Goal: Navigation & Orientation: Find specific page/section

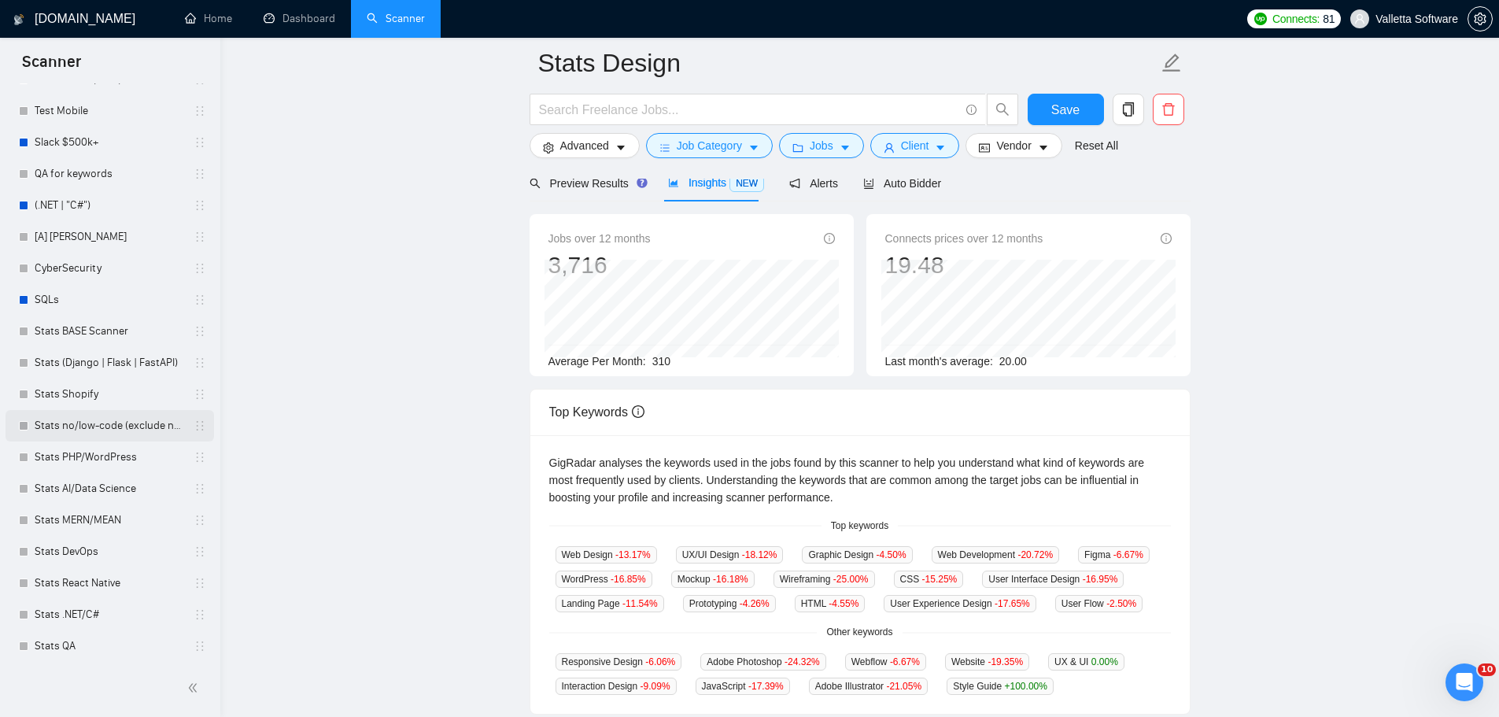
scroll to position [478, 0]
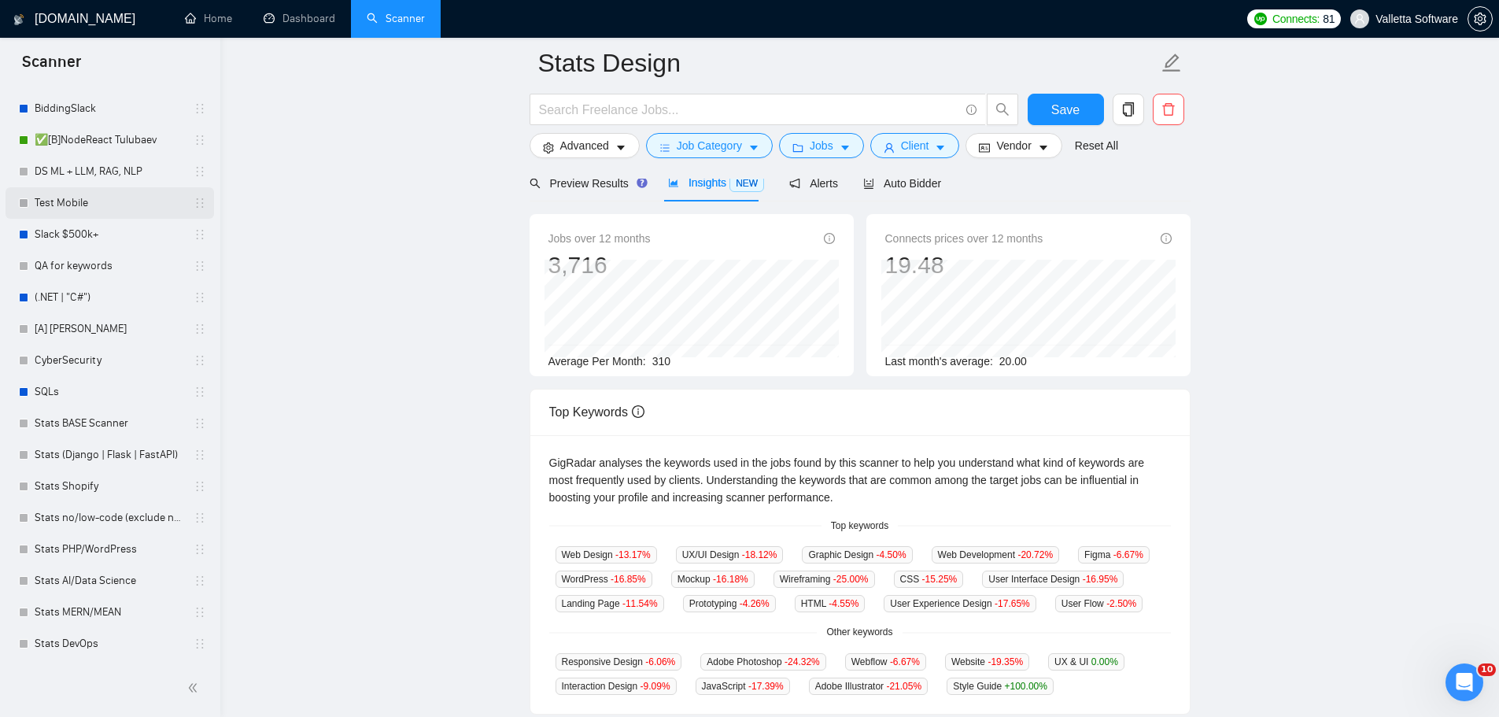
click at [141, 196] on link "Test Mobile" at bounding box center [110, 202] width 150 height 31
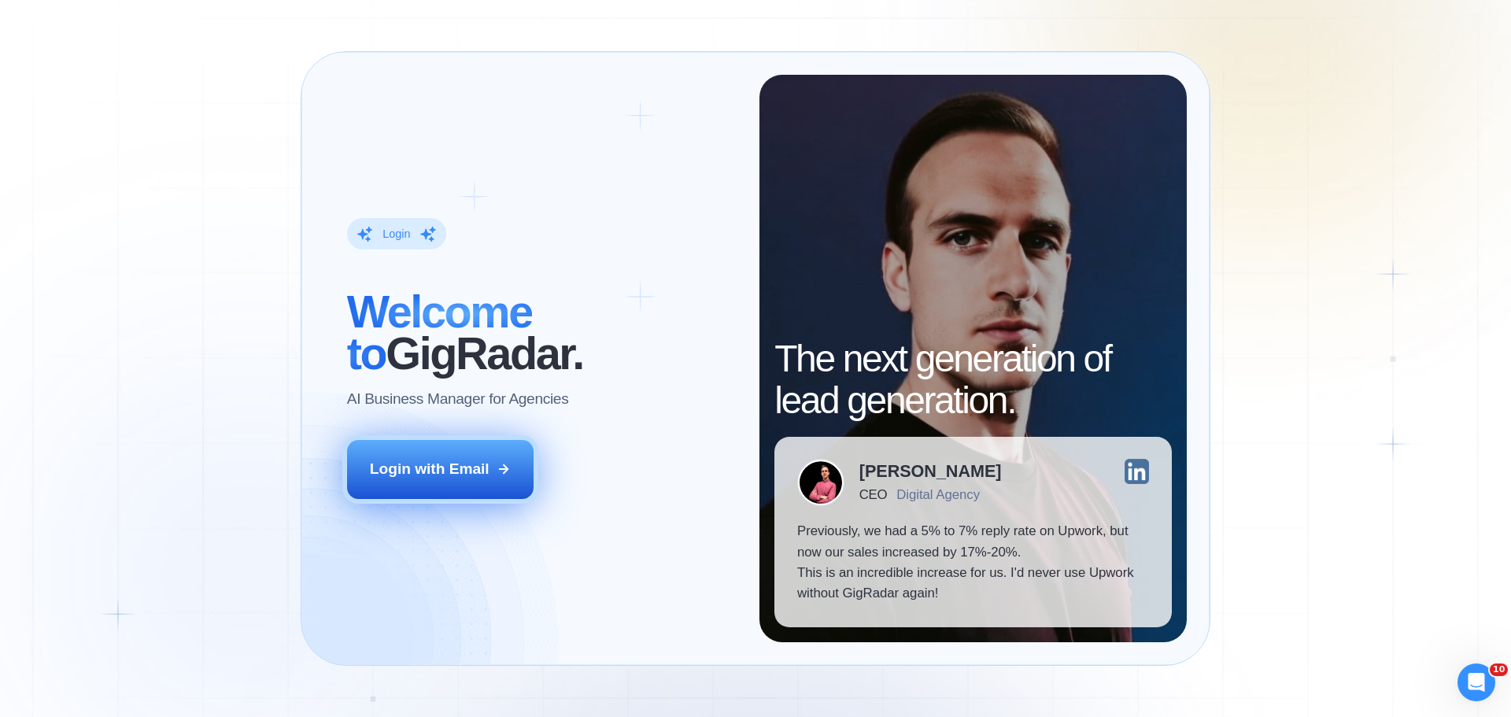
click at [493, 480] on button "Login with Email" at bounding box center [440, 469] width 187 height 58
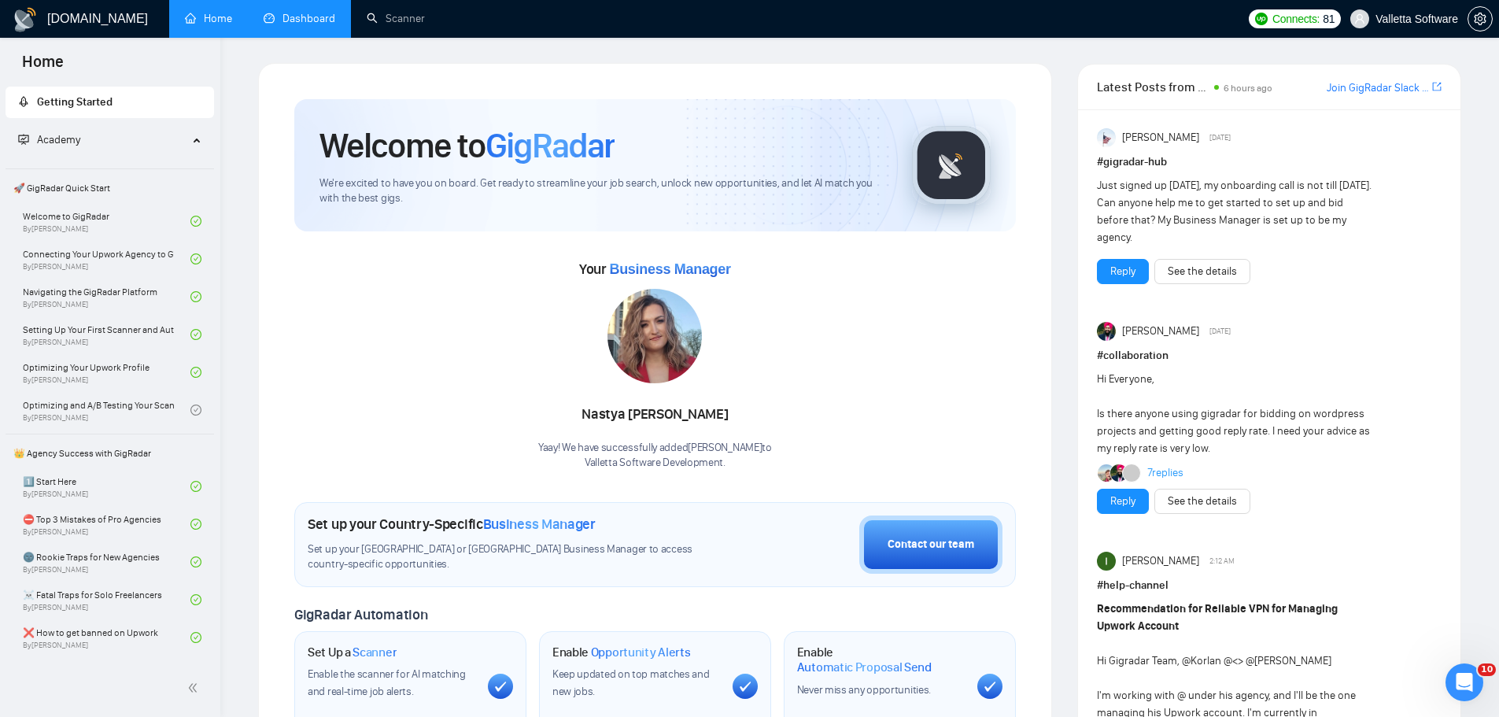
click at [322, 25] on link "Dashboard" at bounding box center [300, 18] width 72 height 13
